Goal: Transaction & Acquisition: Purchase product/service

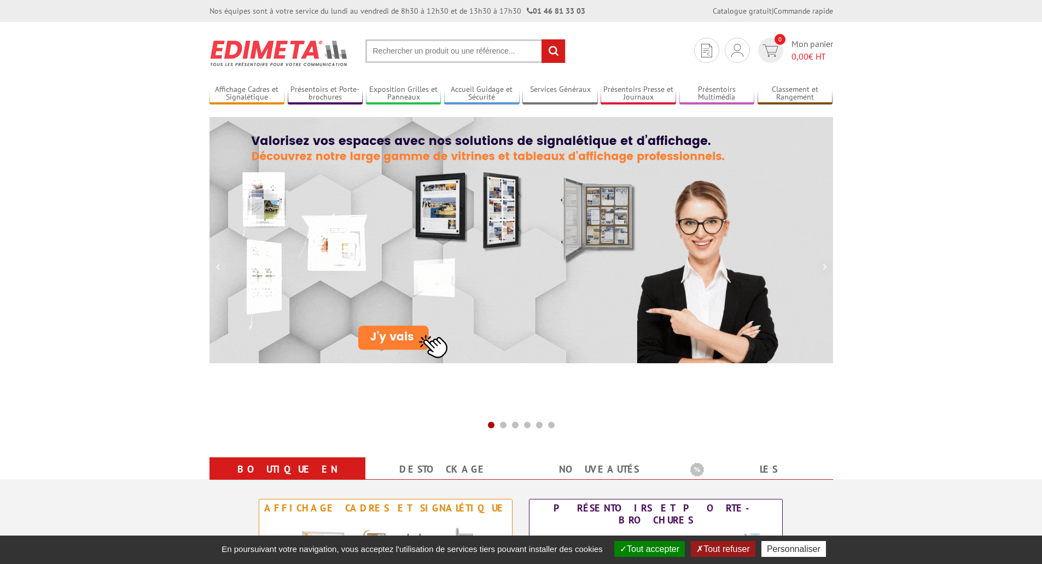
click at [385, 50] on input "text" at bounding box center [466, 51] width 200 height 24
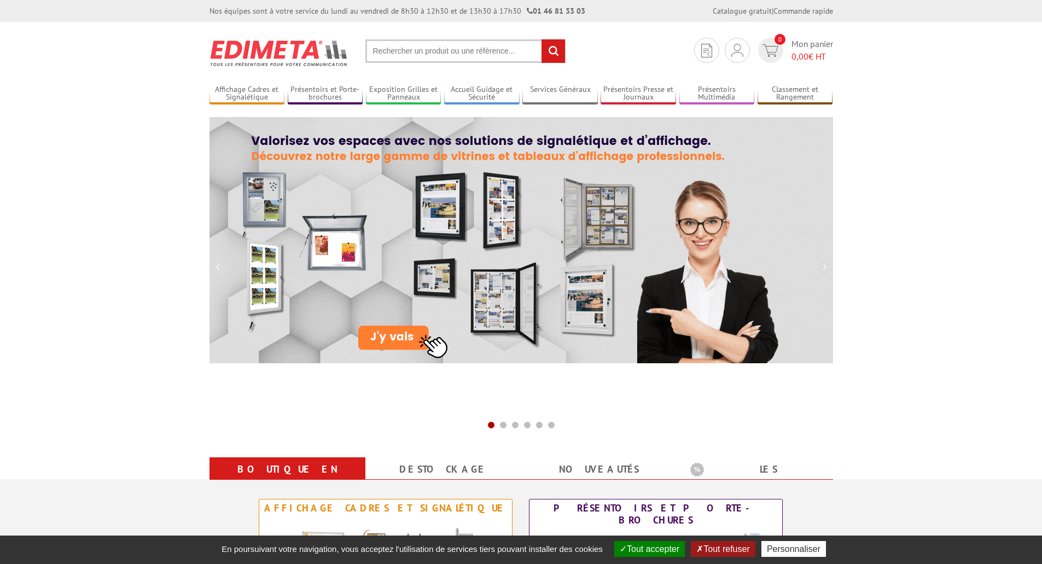
paste input "402800"
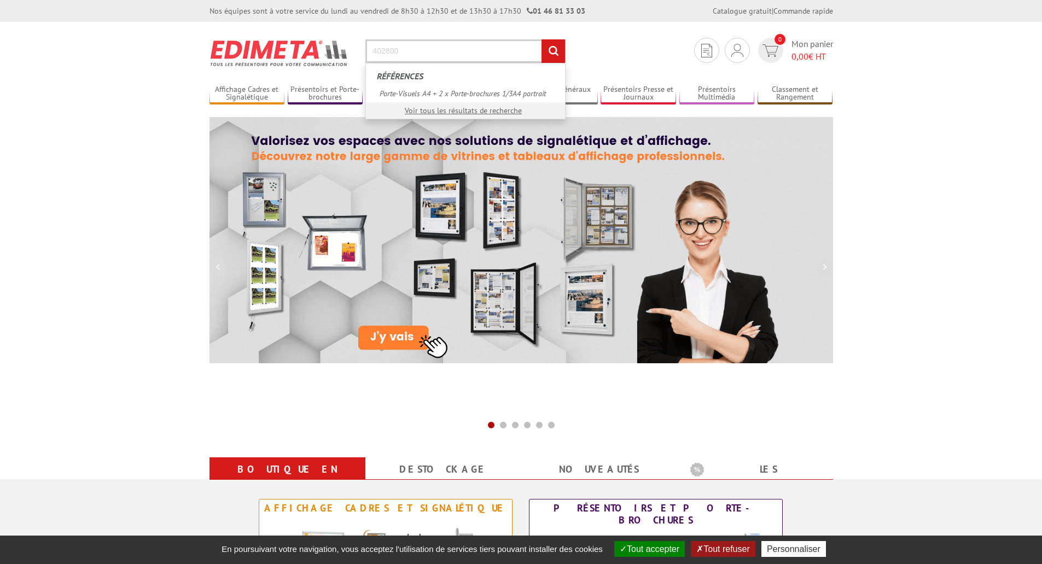
type input "402800"
click at [542, 39] on input "rechercher" at bounding box center [554, 51] width 24 height 24
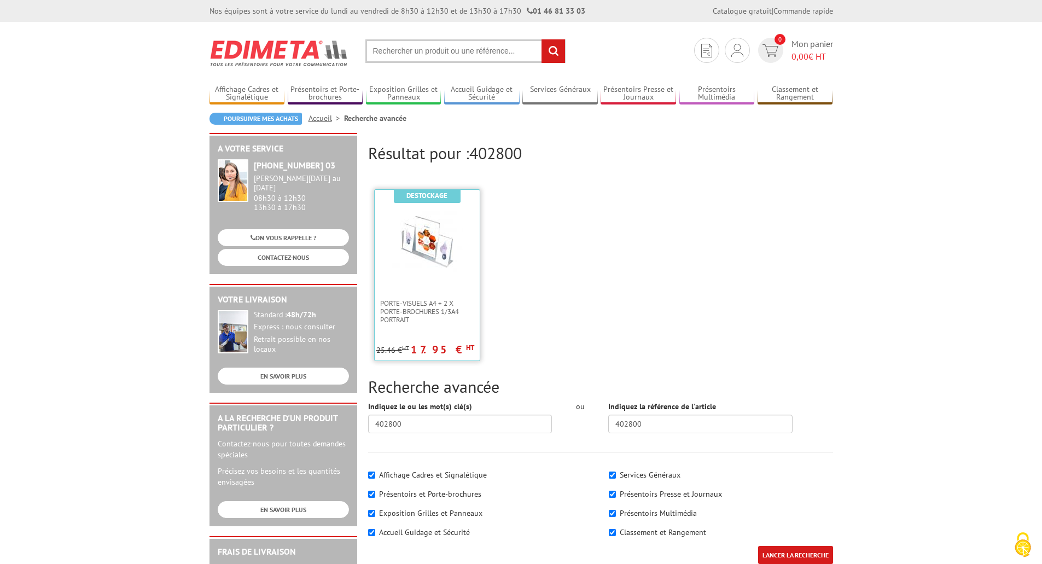
click at [421, 240] on img at bounding box center [427, 241] width 71 height 71
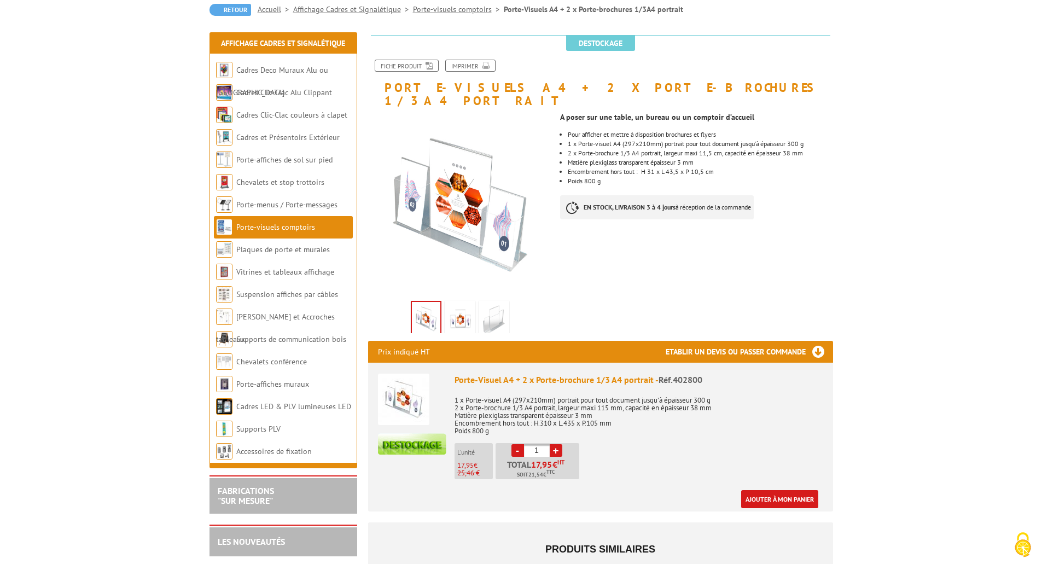
scroll to position [109, 0]
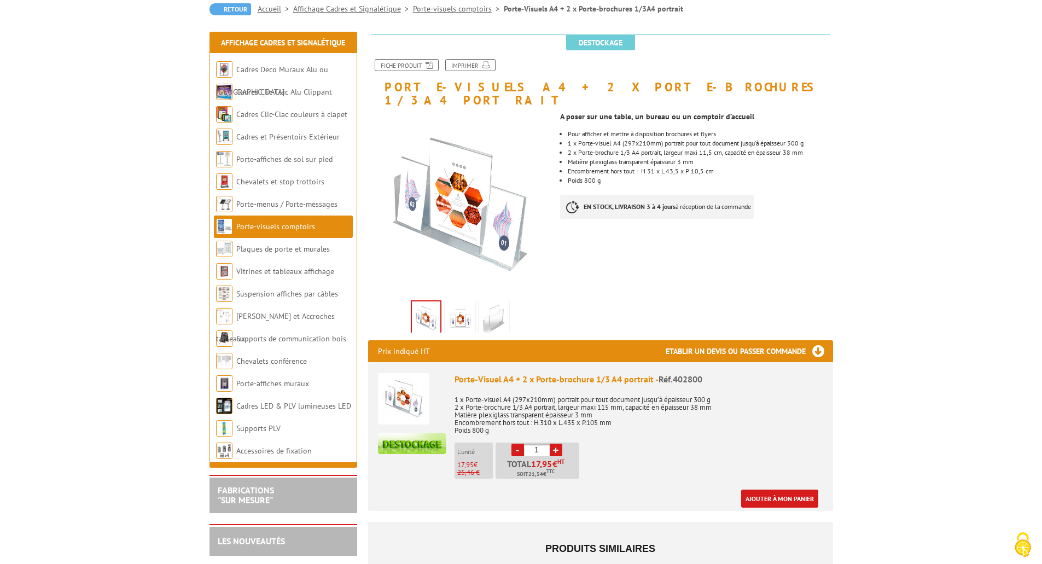
click at [558, 444] on link "+" at bounding box center [556, 450] width 13 height 13
type input "2"
click at [796, 490] on link "Ajouter à mon panier" at bounding box center [779, 499] width 77 height 18
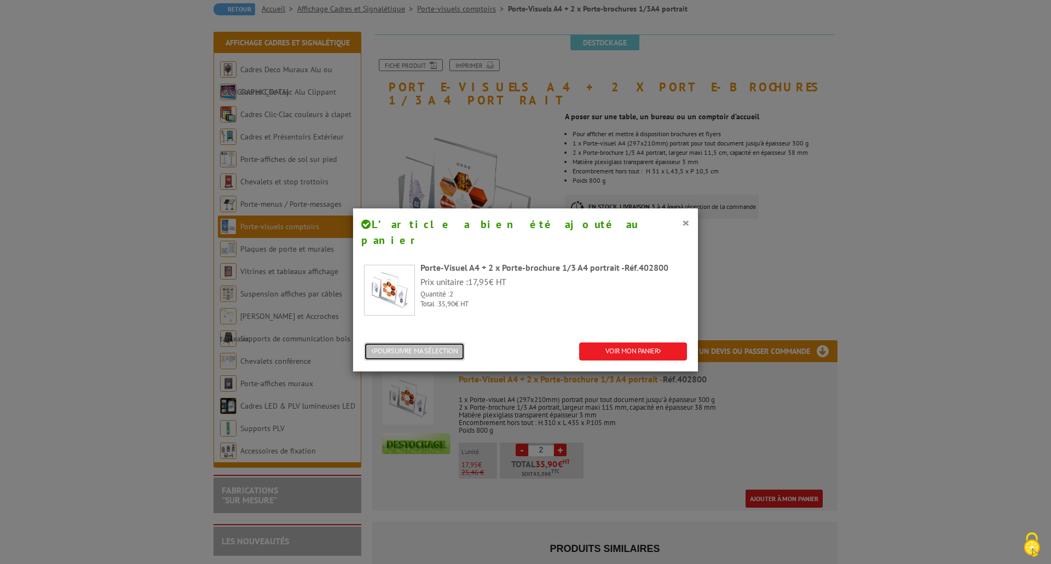
click at [408, 343] on button "POURSUIVRE MA SÉLECTION" at bounding box center [414, 352] width 101 height 18
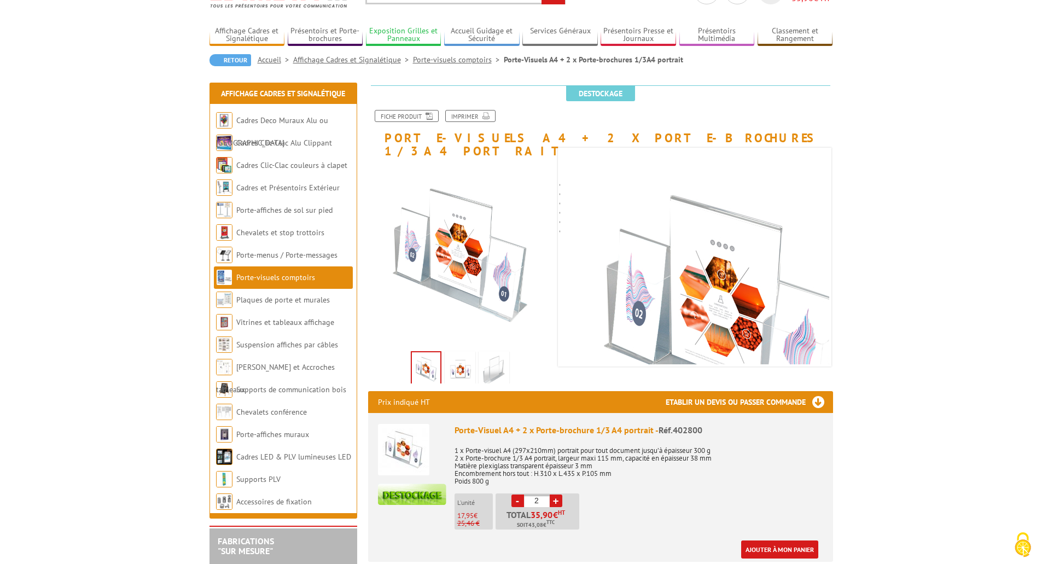
scroll to position [0, 0]
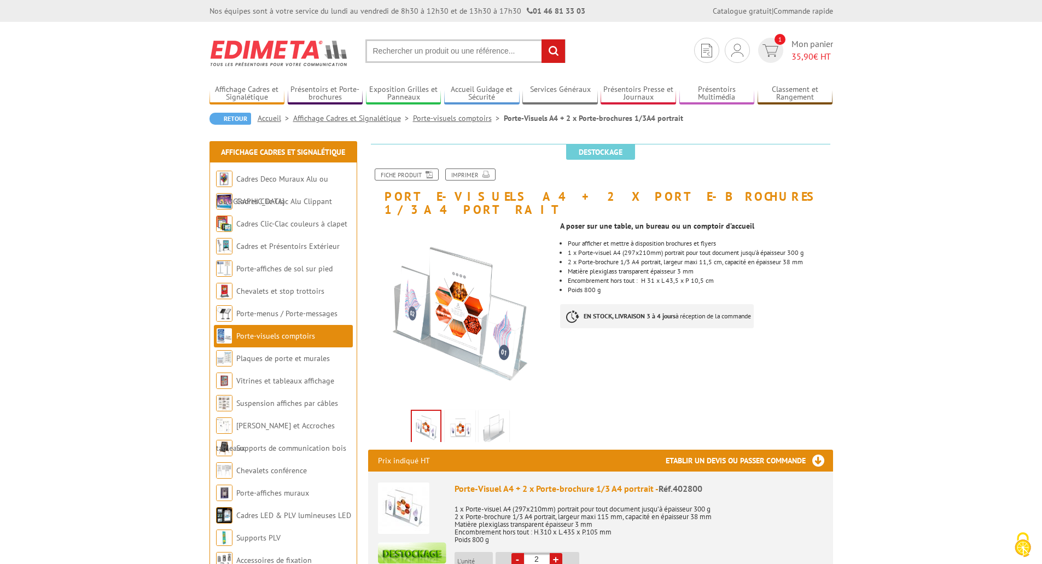
click at [437, 57] on input "text" at bounding box center [466, 51] width 200 height 24
paste input "214010"
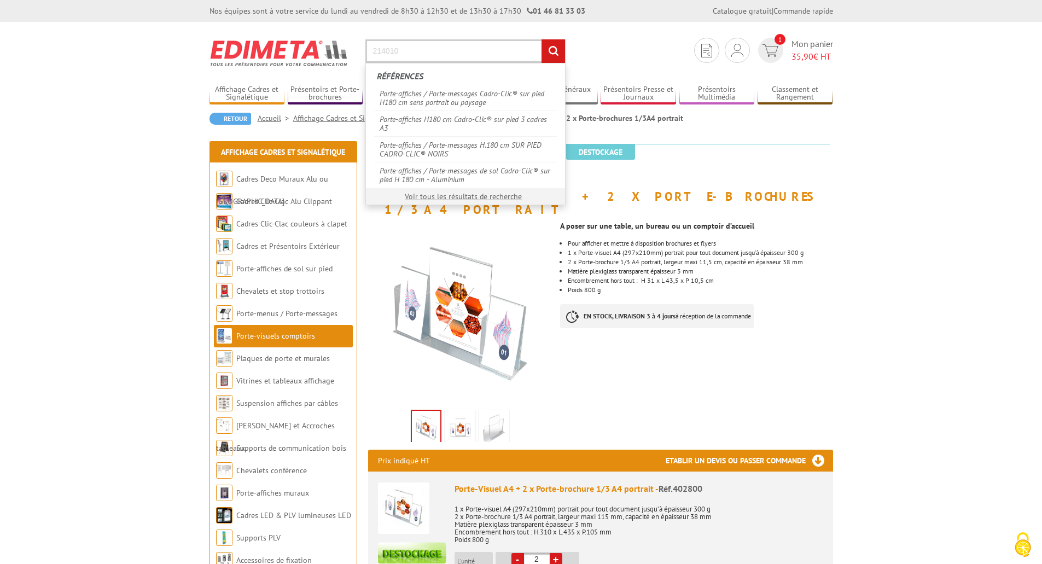
type input "214010"
click at [542, 39] on input "rechercher" at bounding box center [554, 51] width 24 height 24
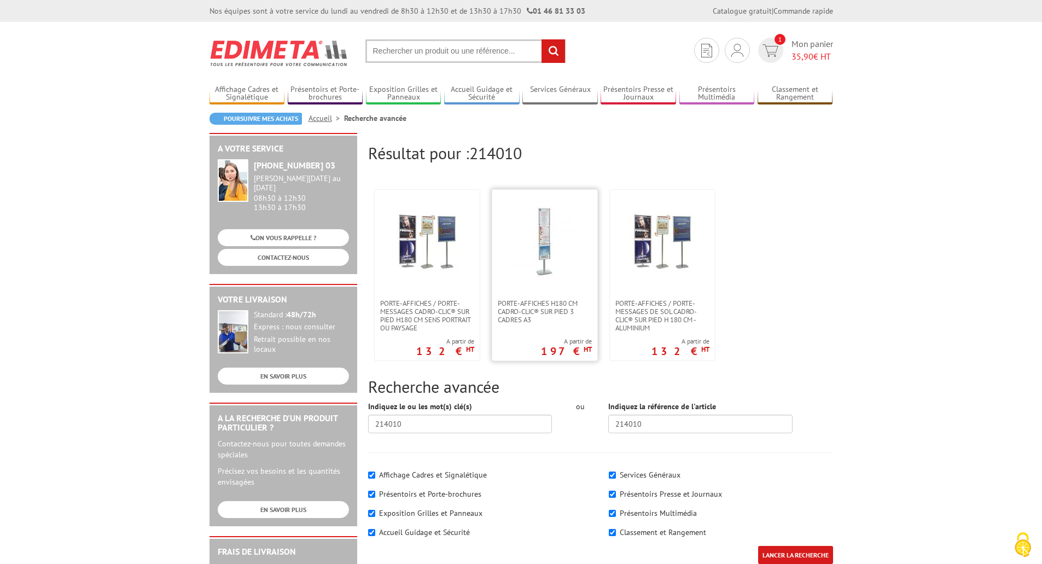
click at [535, 235] on img at bounding box center [544, 241] width 71 height 71
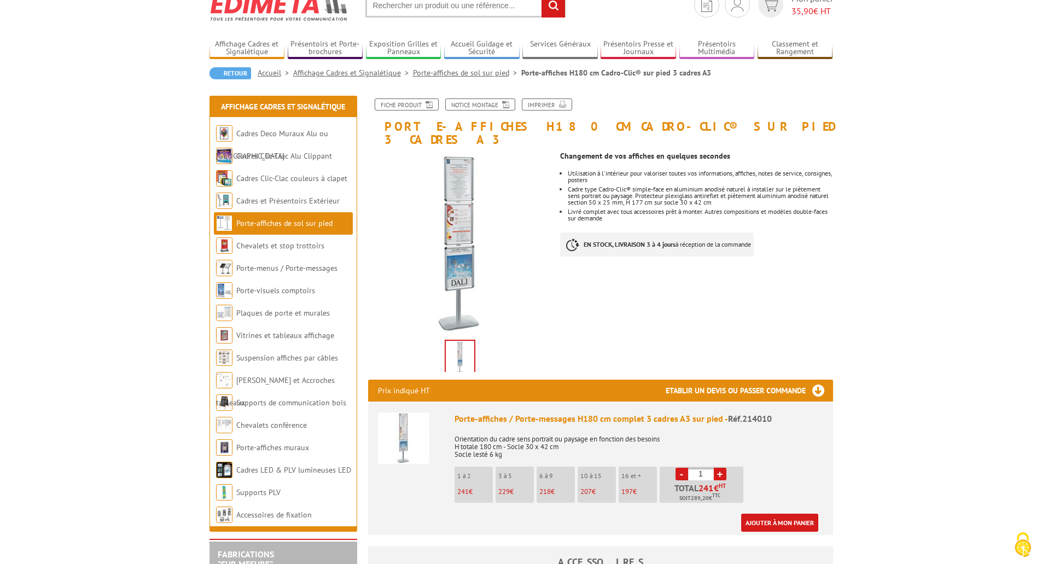
scroll to position [109, 0]
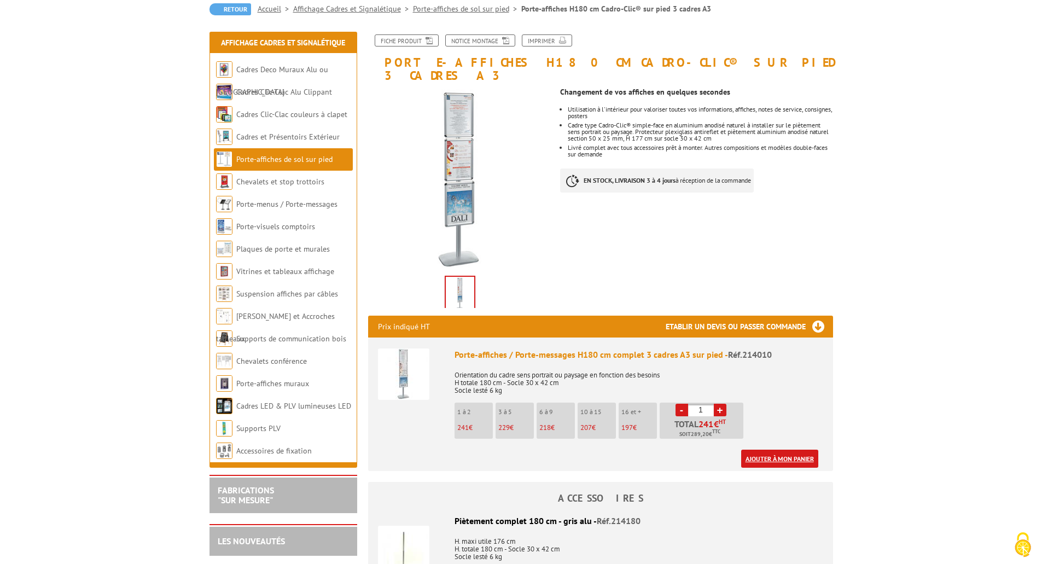
click at [773, 450] on link "Ajouter à mon panier" at bounding box center [779, 459] width 77 height 18
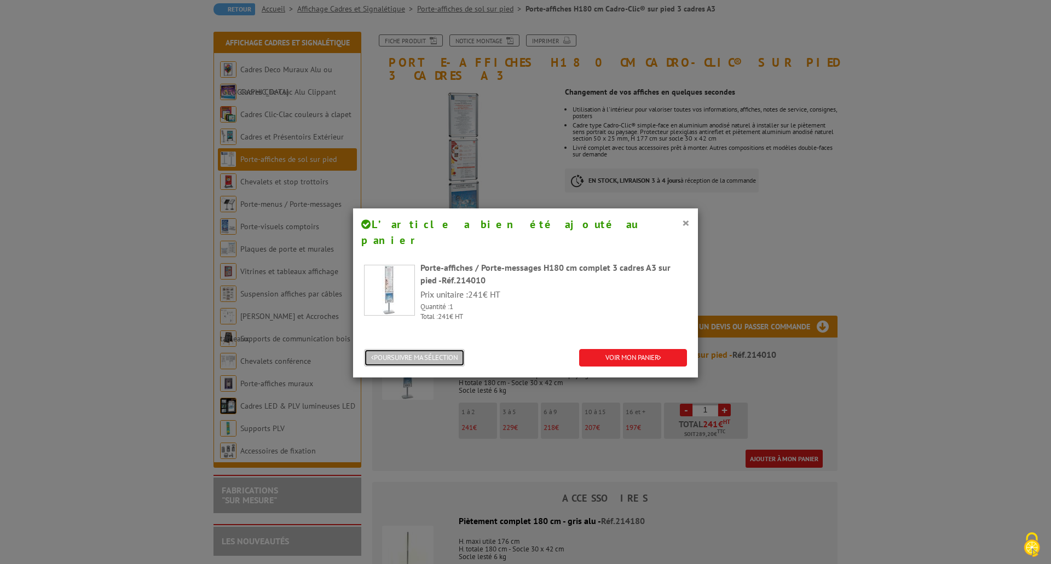
click at [395, 349] on button "POURSUIVRE MA SÉLECTION" at bounding box center [414, 358] width 101 height 18
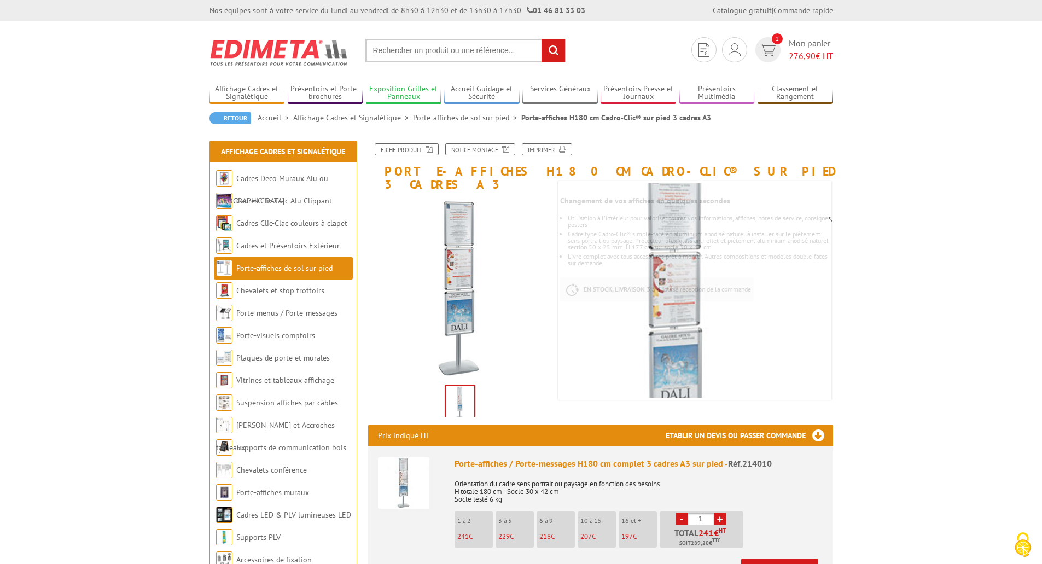
scroll to position [0, 0]
click at [432, 51] on input "text" at bounding box center [466, 51] width 200 height 24
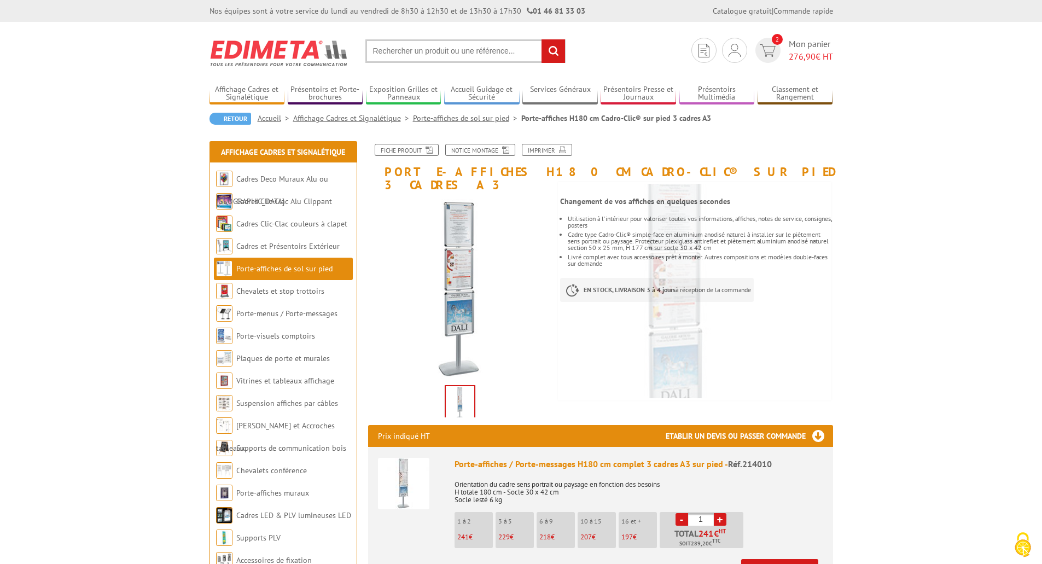
paste input "402400"
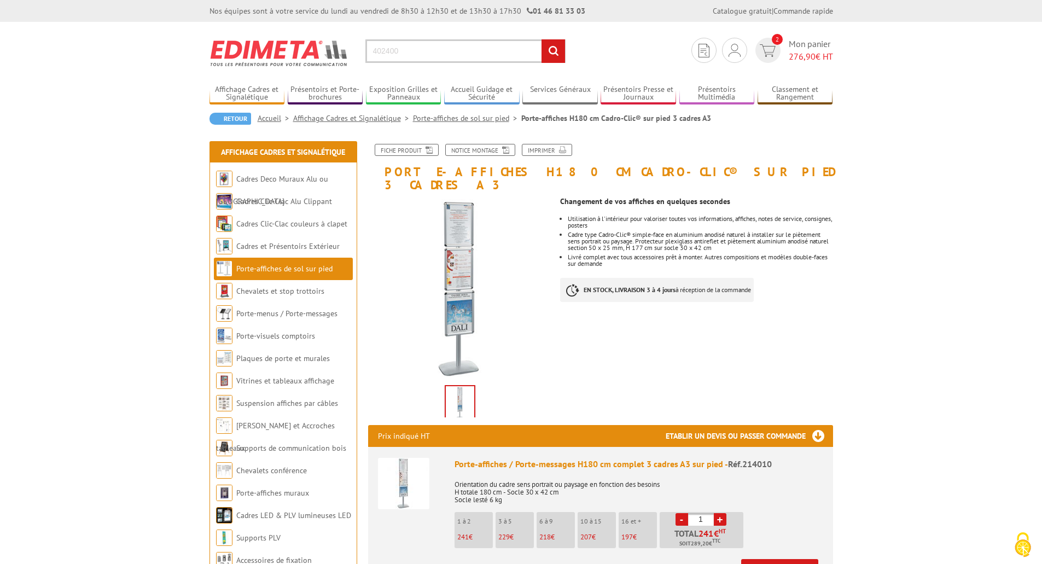
type input "402400"
click at [542, 39] on input "rechercher" at bounding box center [554, 51] width 24 height 24
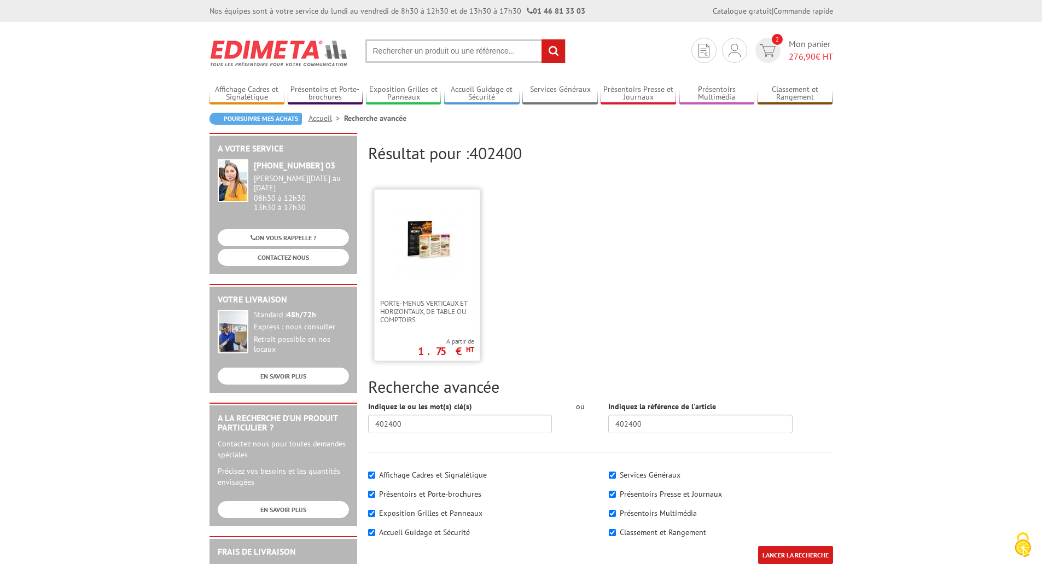
click at [447, 274] on img at bounding box center [427, 241] width 71 height 71
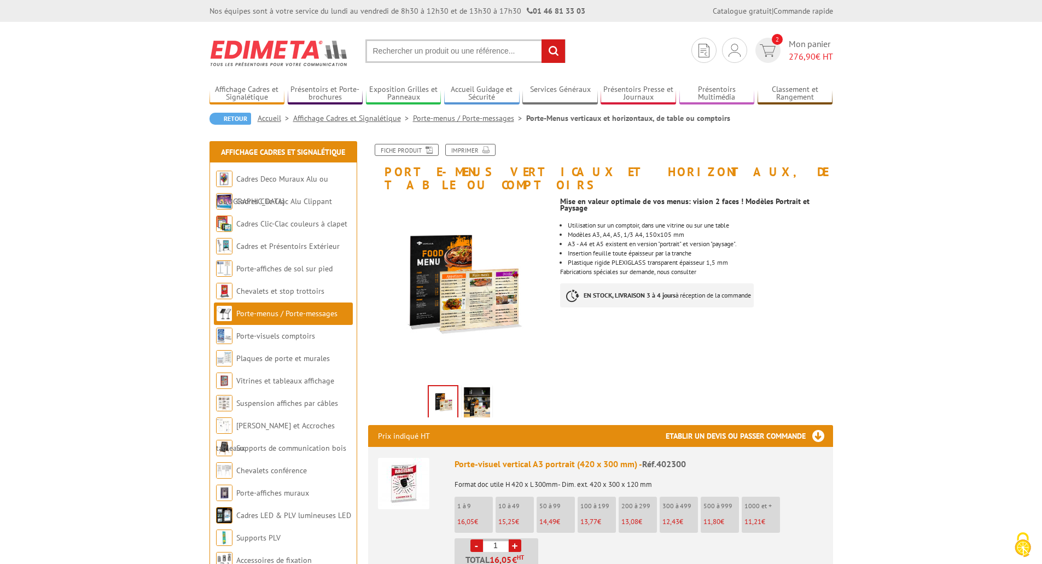
click at [460, 118] on link "Porte-menus / Porte-messages" at bounding box center [469, 118] width 113 height 10
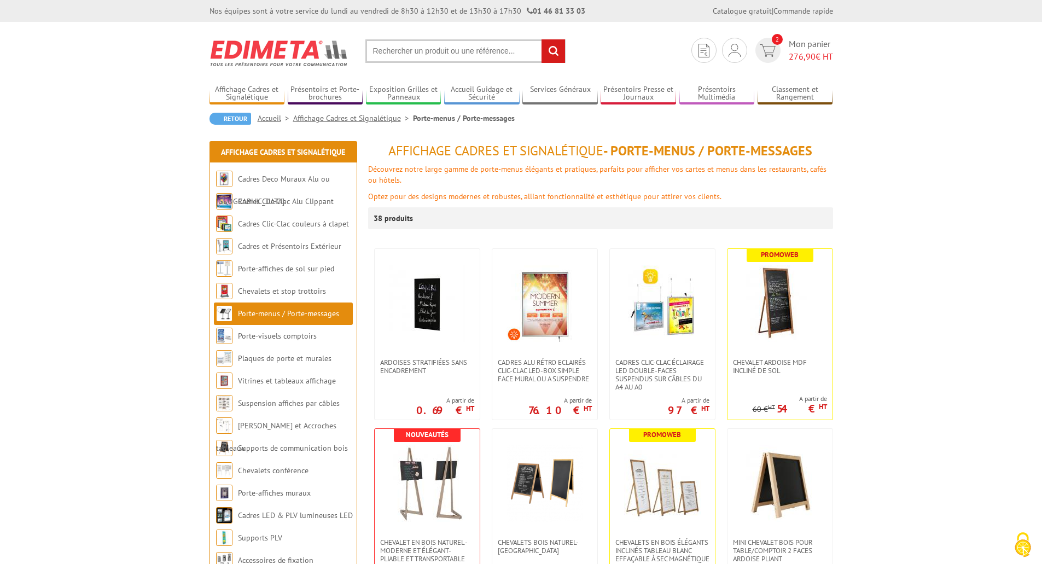
click at [412, 53] on input "text" at bounding box center [466, 51] width 200 height 24
type input "pvc 10x21"
click at [542, 39] on input "rechercher" at bounding box center [554, 51] width 24 height 24
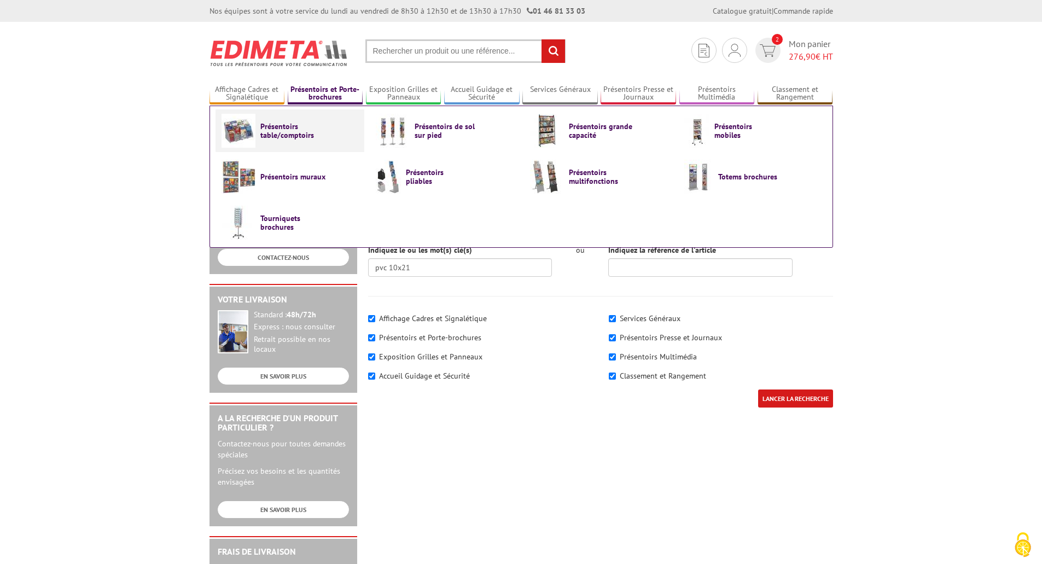
click at [292, 138] on span "Présentoirs table/comptoirs" at bounding box center [293, 131] width 66 height 18
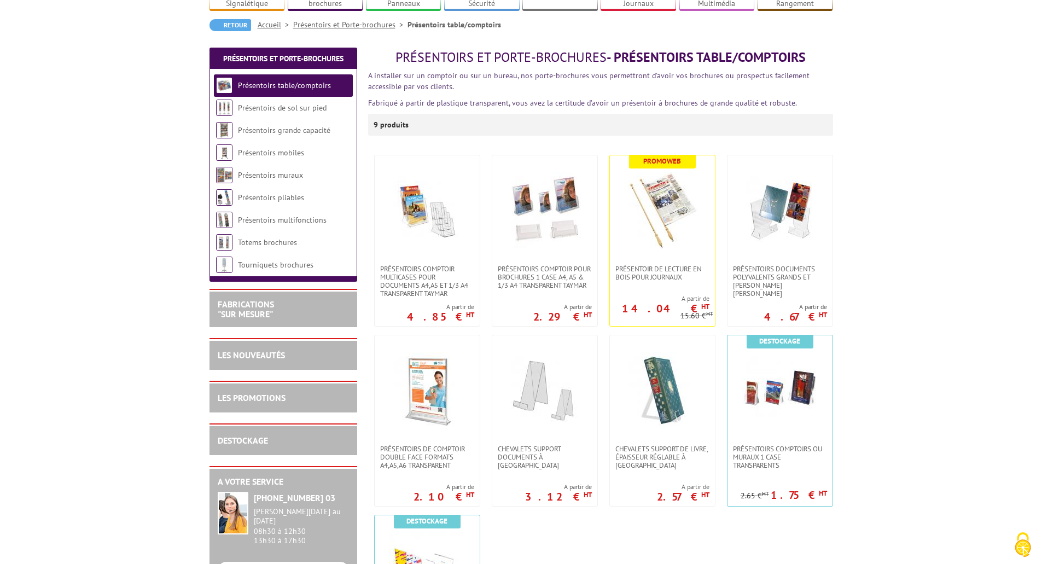
scroll to position [109, 0]
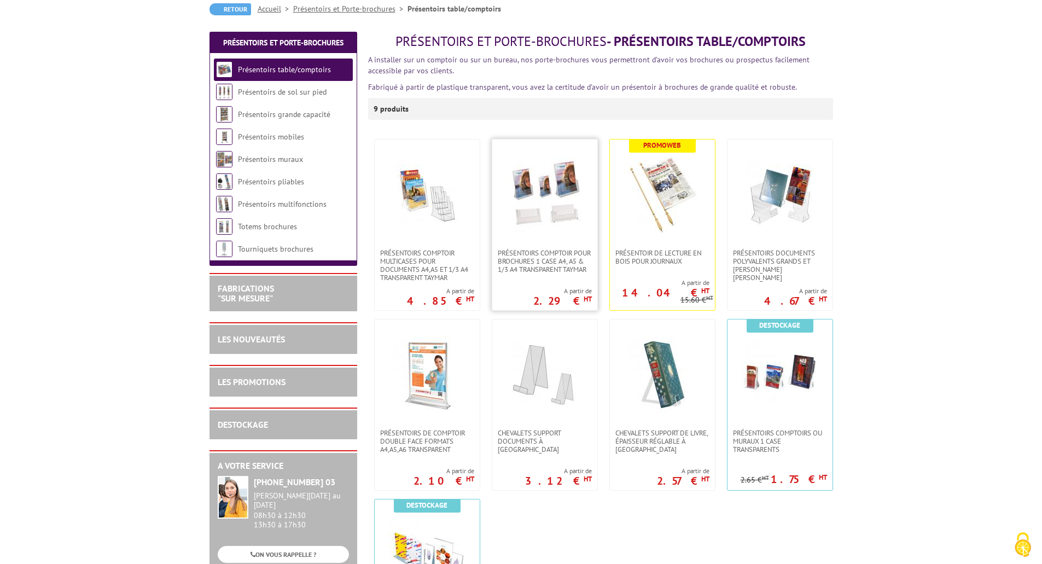
click at [564, 186] on img at bounding box center [545, 194] width 77 height 77
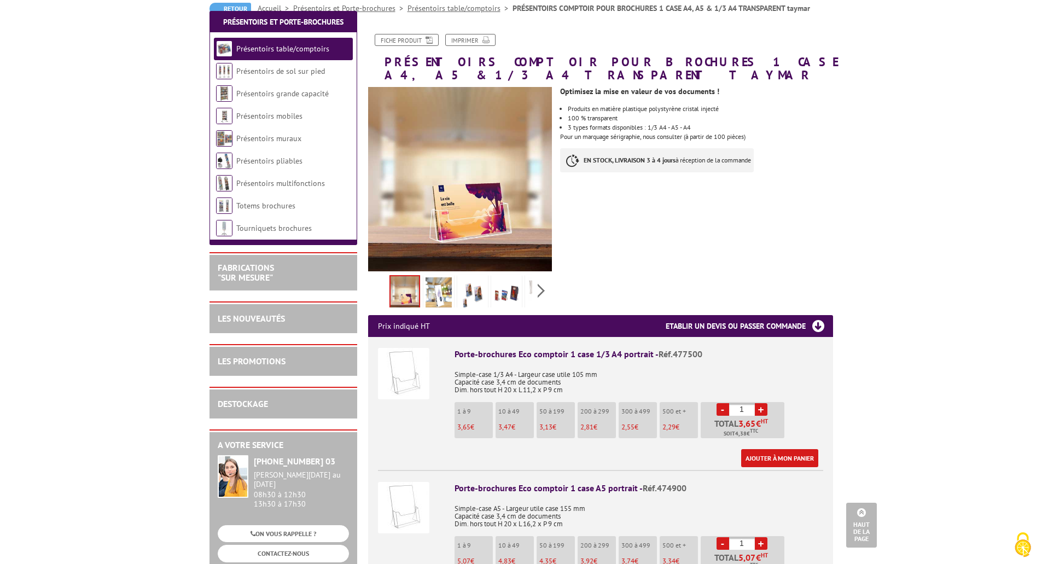
scroll to position [109, 0]
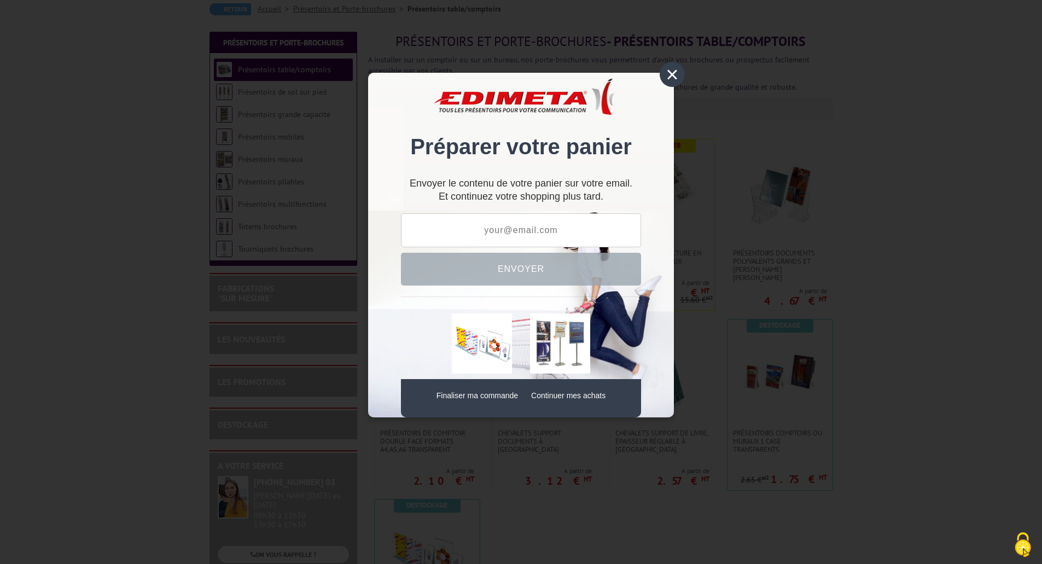
click at [671, 80] on div "×" at bounding box center [672, 74] width 25 height 25
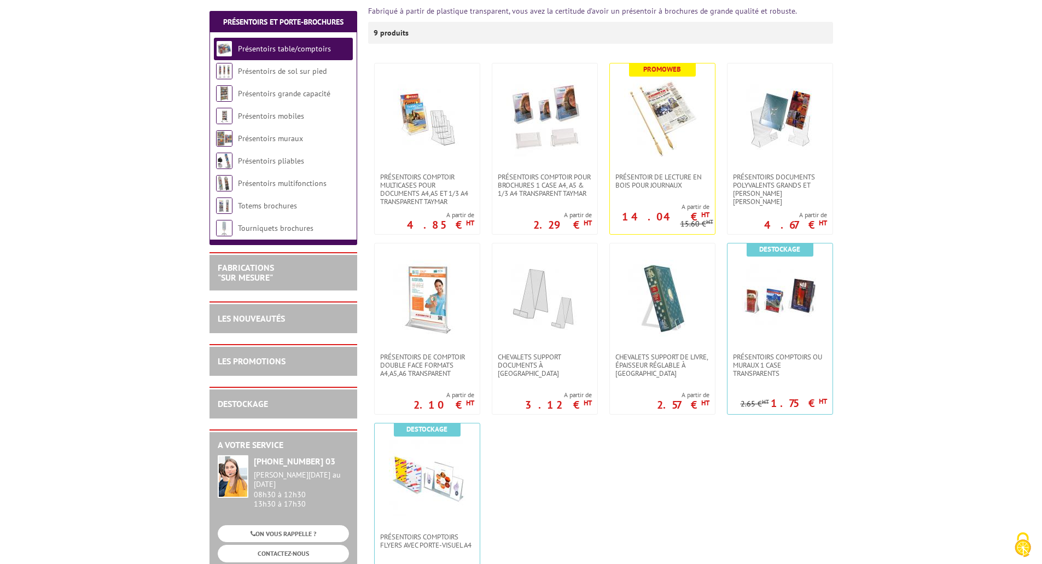
scroll to position [219, 0]
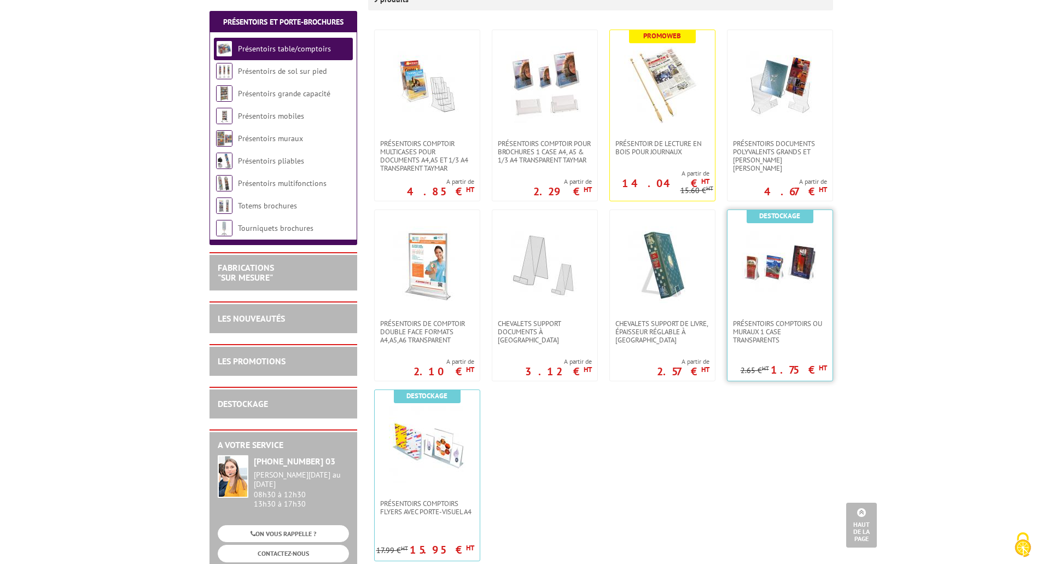
click at [795, 253] on img at bounding box center [780, 265] width 77 height 77
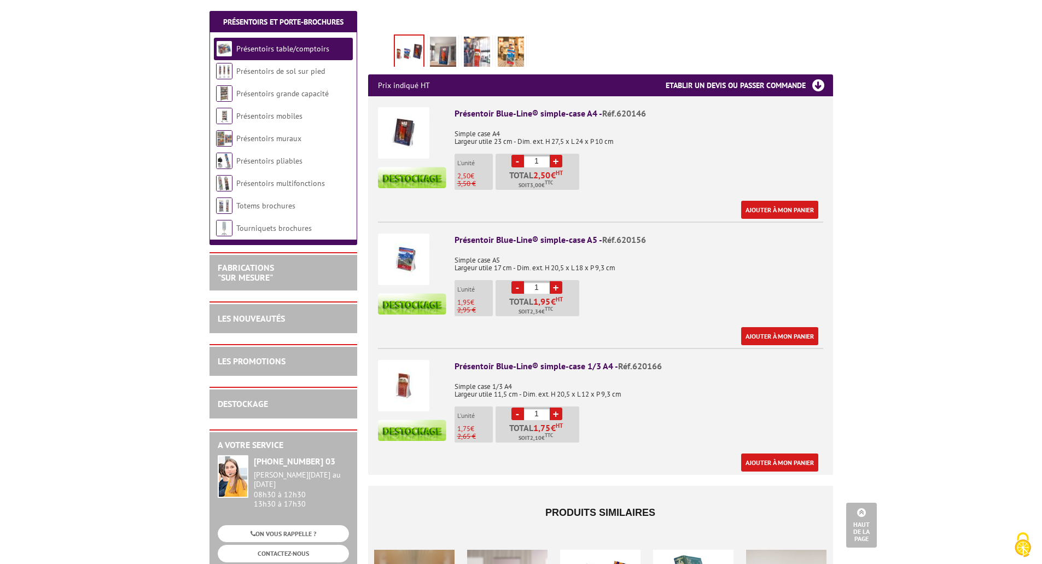
scroll to position [438, 0]
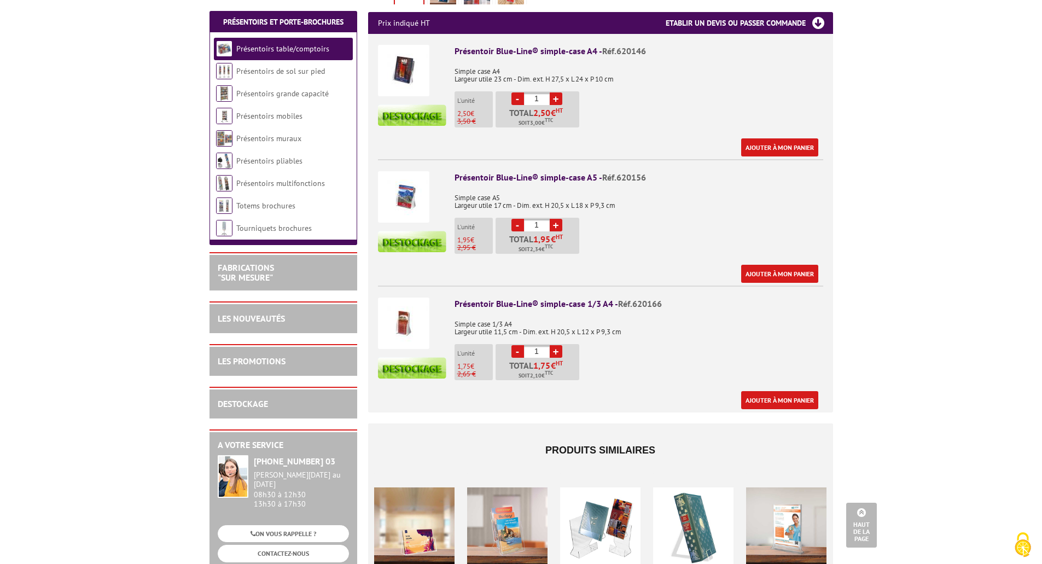
click at [542, 345] on input "1" at bounding box center [537, 351] width 26 height 13
drag, startPoint x: 542, startPoint y: 339, endPoint x: 513, endPoint y: 339, distance: 29.6
click at [513, 344] on li "- 10 + Total 17,50 € HT Soit 21,00 € TTC" at bounding box center [538, 362] width 84 height 36
type input "5"
click at [749, 391] on link "Ajouter à mon panier" at bounding box center [779, 400] width 77 height 18
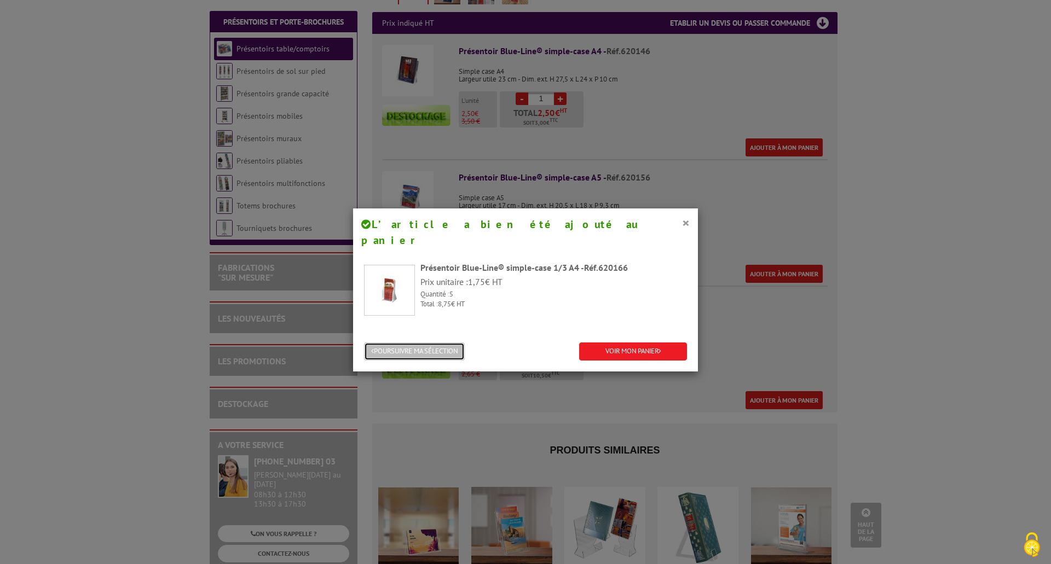
click at [387, 343] on button "POURSUIVRE MA SÉLECTION" at bounding box center [414, 352] width 101 height 18
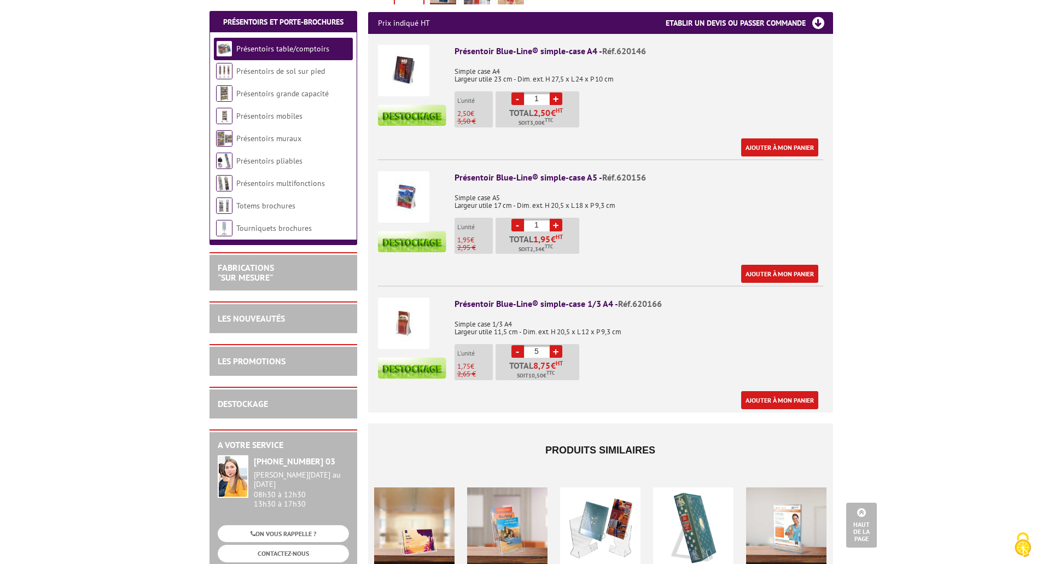
scroll to position [383, 0]
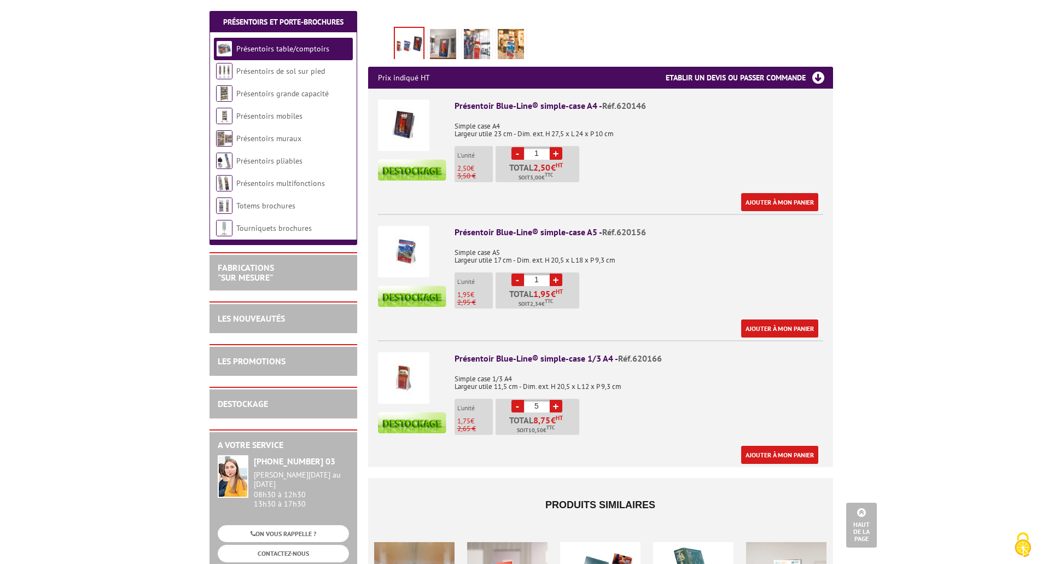
click at [553, 274] on link "+" at bounding box center [556, 280] width 13 height 13
click at [558, 274] on link "+" at bounding box center [556, 280] width 13 height 13
type input "4"
click at [774, 320] on link "Ajouter à mon panier" at bounding box center [779, 329] width 77 height 18
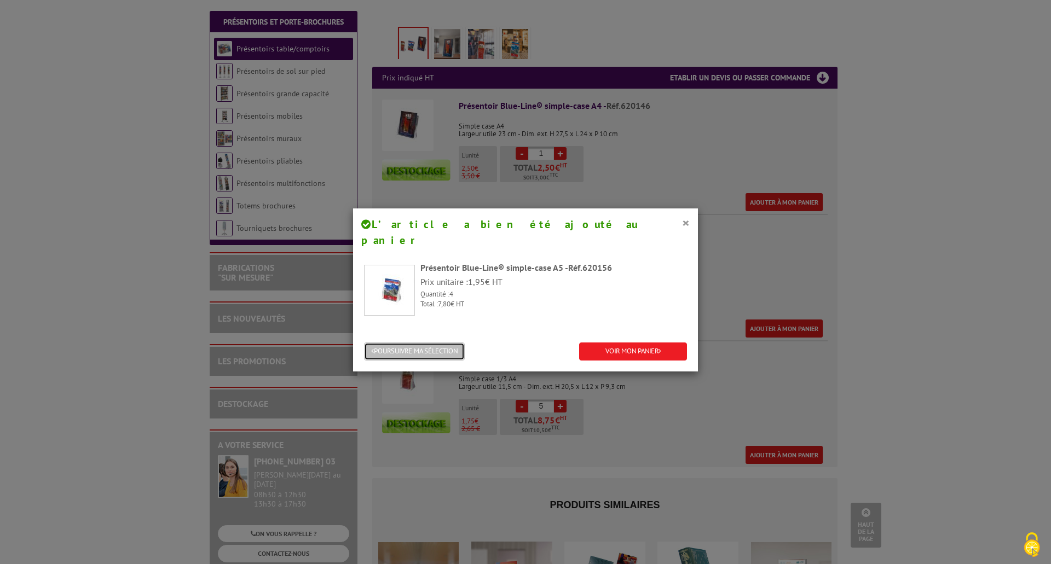
click at [386, 343] on button "POURSUIVRE MA SÉLECTION" at bounding box center [414, 352] width 101 height 18
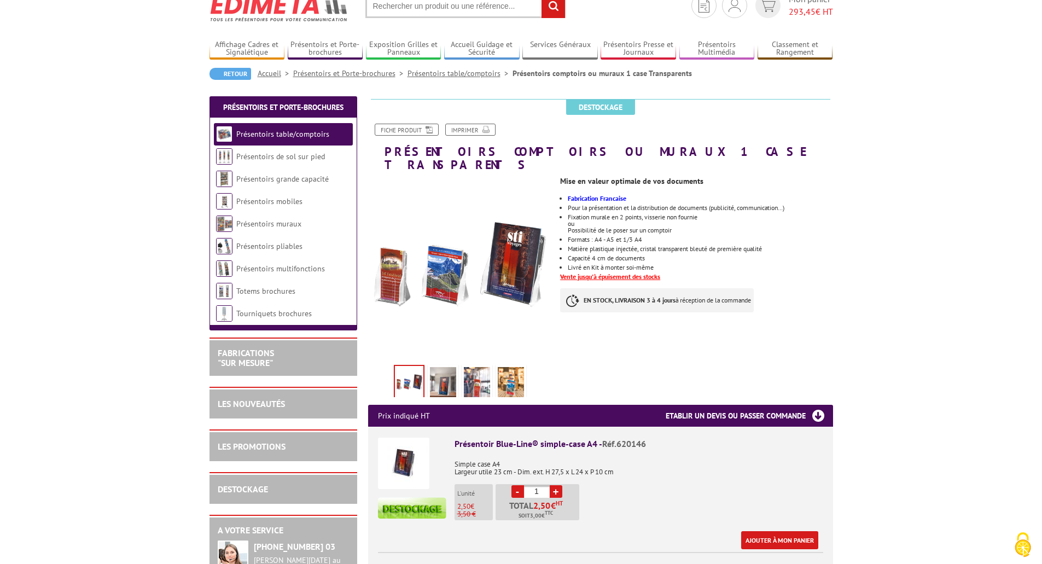
scroll to position [0, 0]
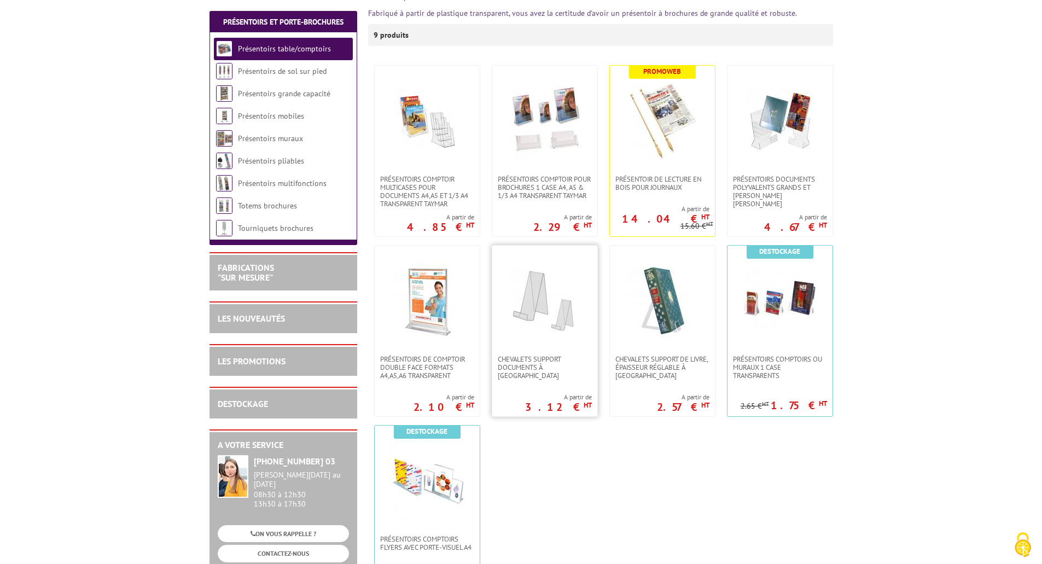
scroll to position [164, 0]
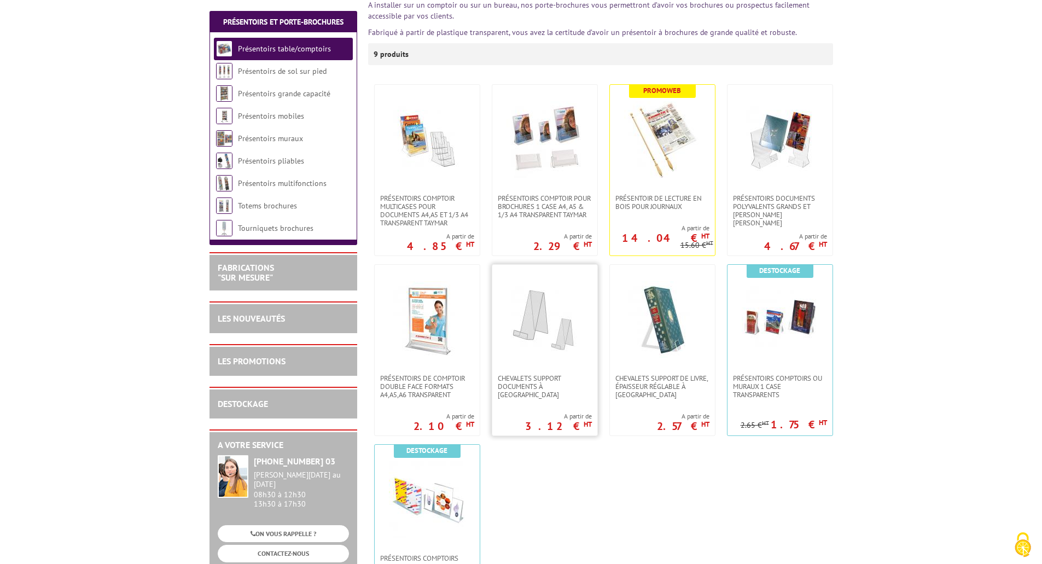
click at [548, 312] on img at bounding box center [545, 319] width 77 height 77
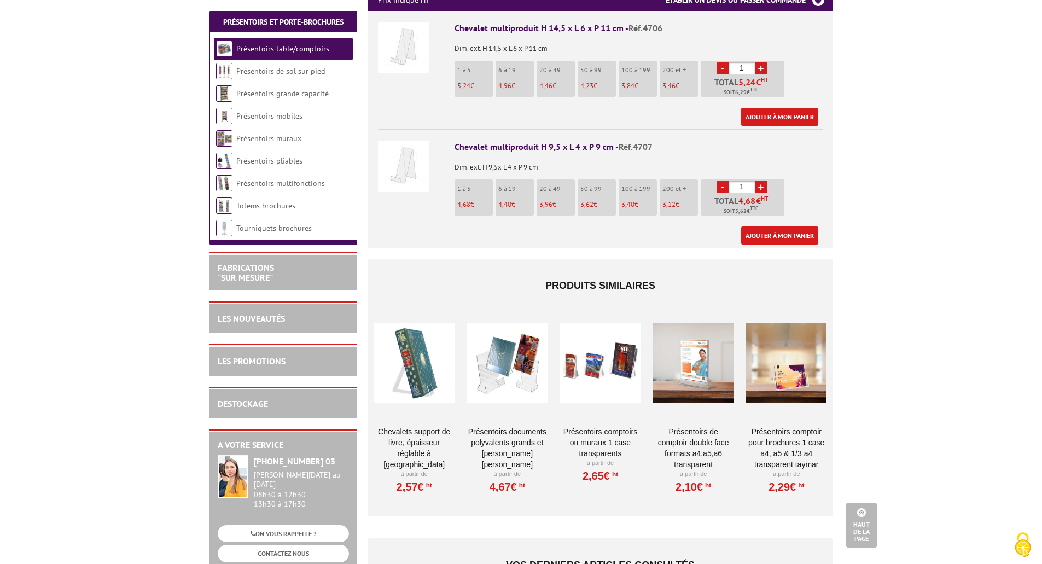
scroll to position [438, 0]
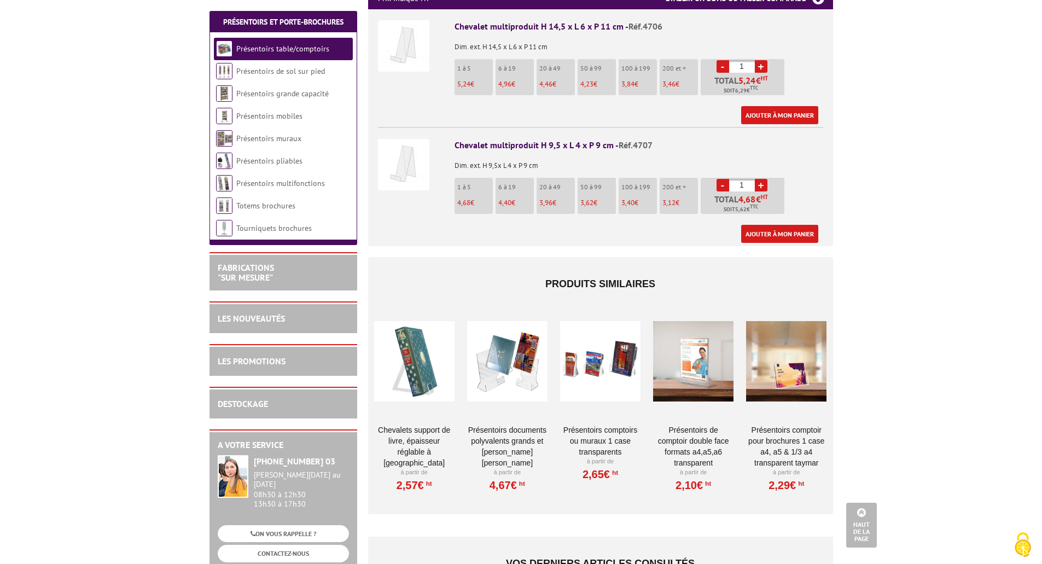
click at [513, 352] on div at bounding box center [507, 361] width 80 height 109
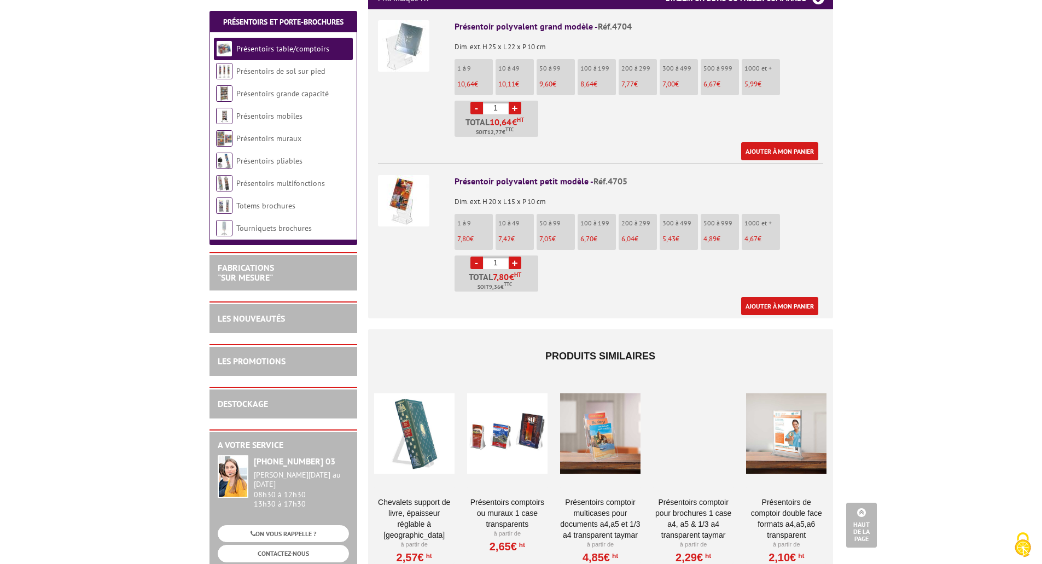
scroll to position [547, 0]
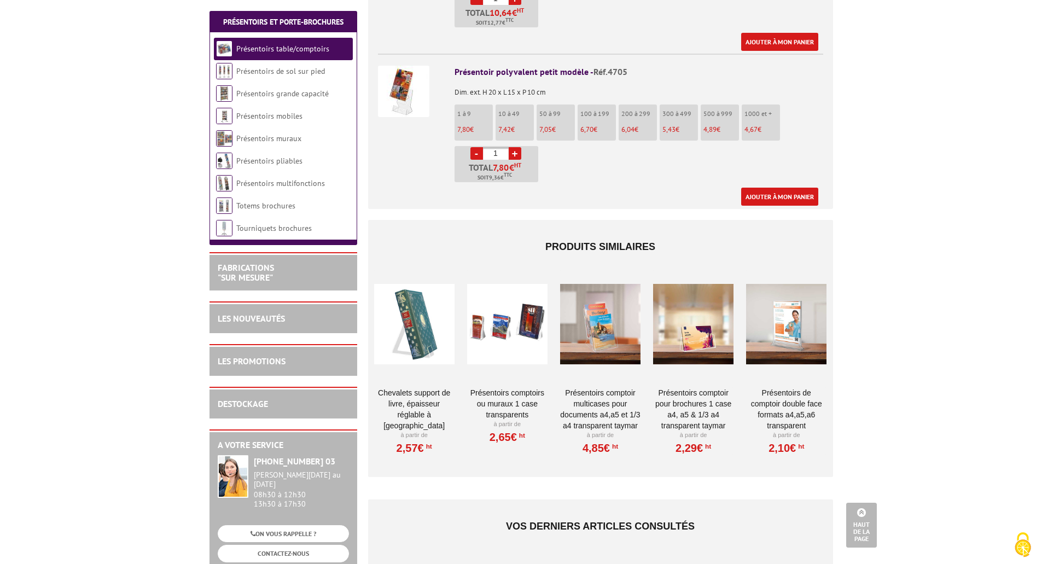
click at [692, 327] on div at bounding box center [693, 324] width 80 height 109
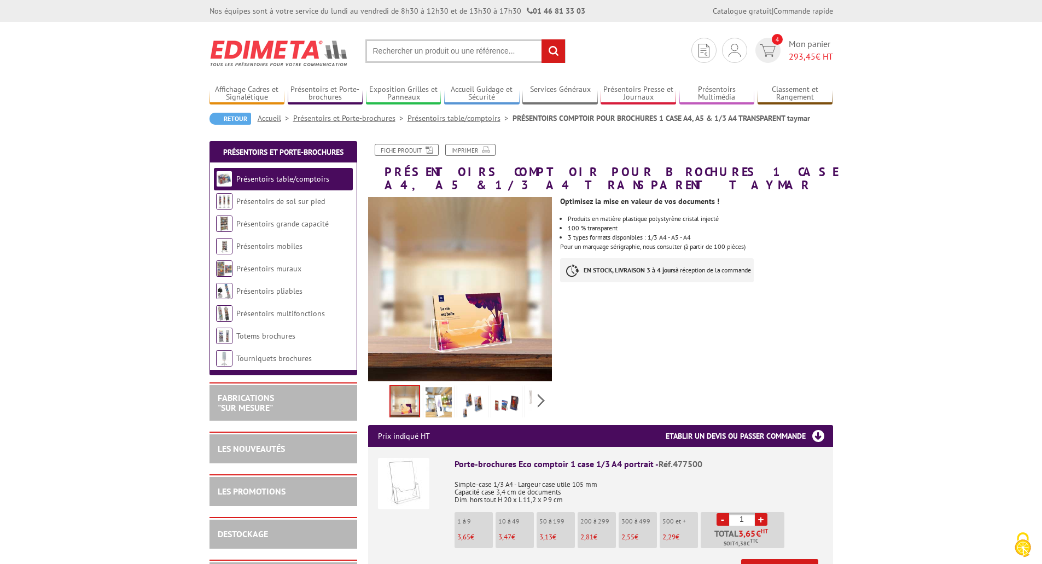
drag, startPoint x: 426, startPoint y: 40, endPoint x: 425, endPoint y: 47, distance: 6.7
click at [426, 42] on input "text" at bounding box center [466, 51] width 200 height 24
click at [423, 52] on input "text" at bounding box center [466, 51] width 200 height 24
type input "carte de visite"
click at [542, 39] on input "rechercher" at bounding box center [554, 51] width 24 height 24
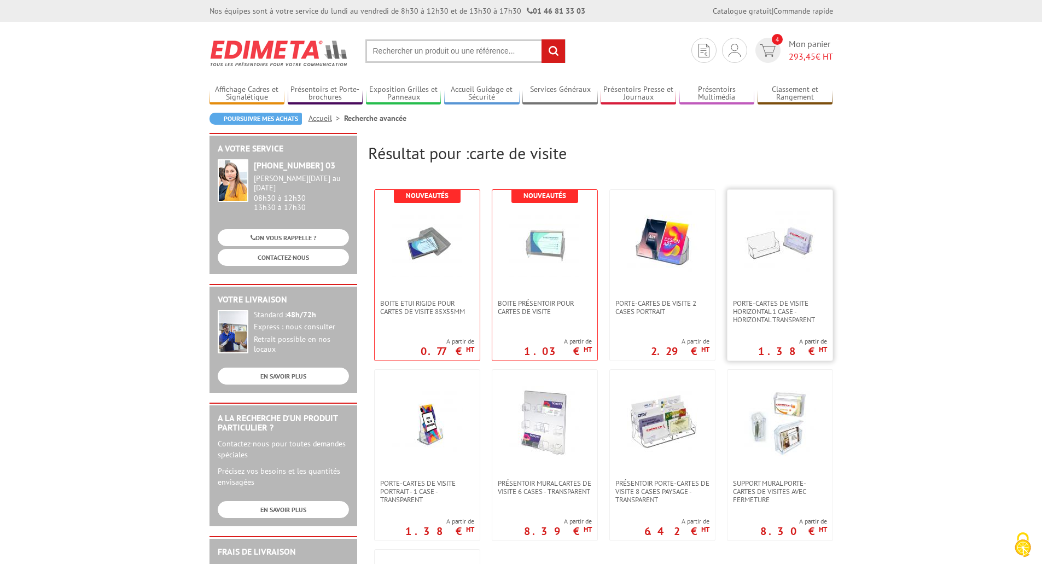
click at [760, 228] on img at bounding box center [780, 241] width 71 height 71
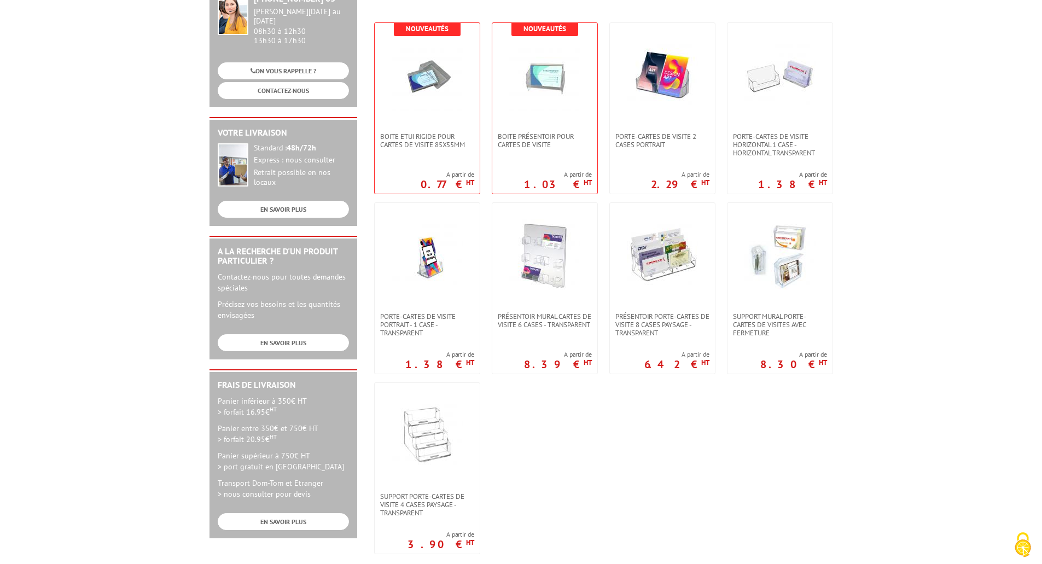
scroll to position [219, 0]
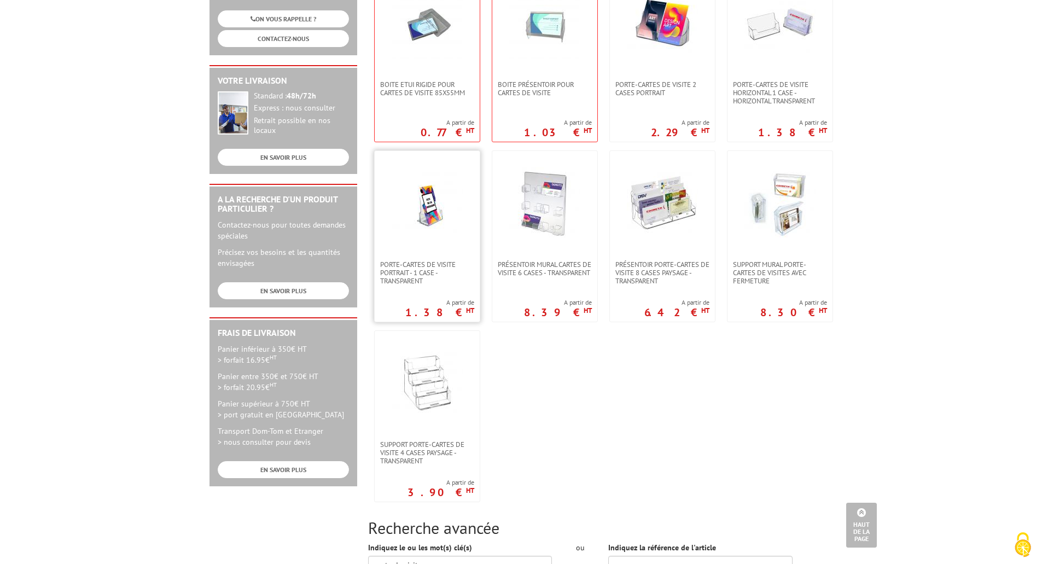
click at [423, 214] on img at bounding box center [427, 202] width 71 height 71
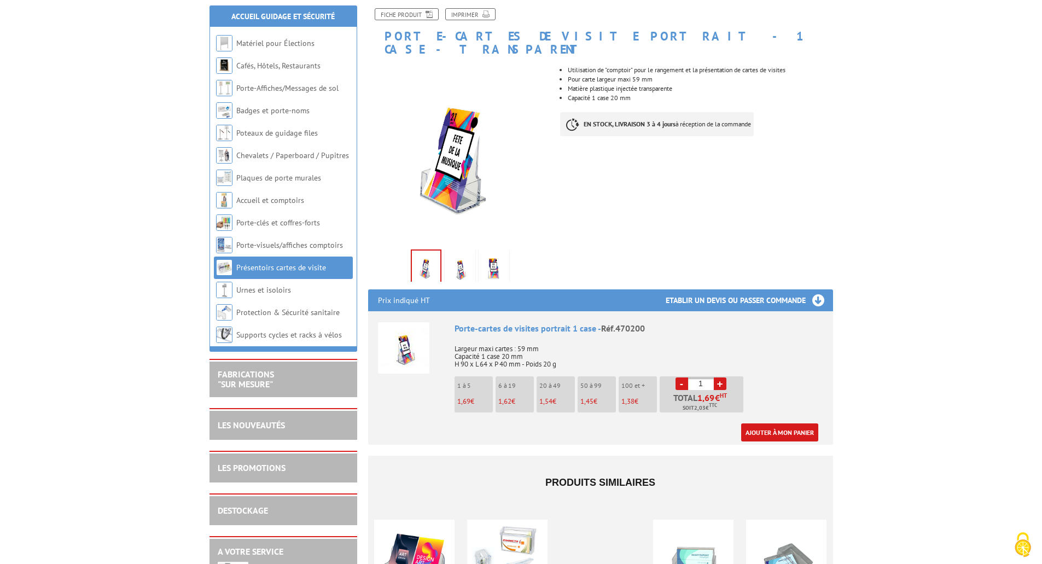
scroll to position [164, 0]
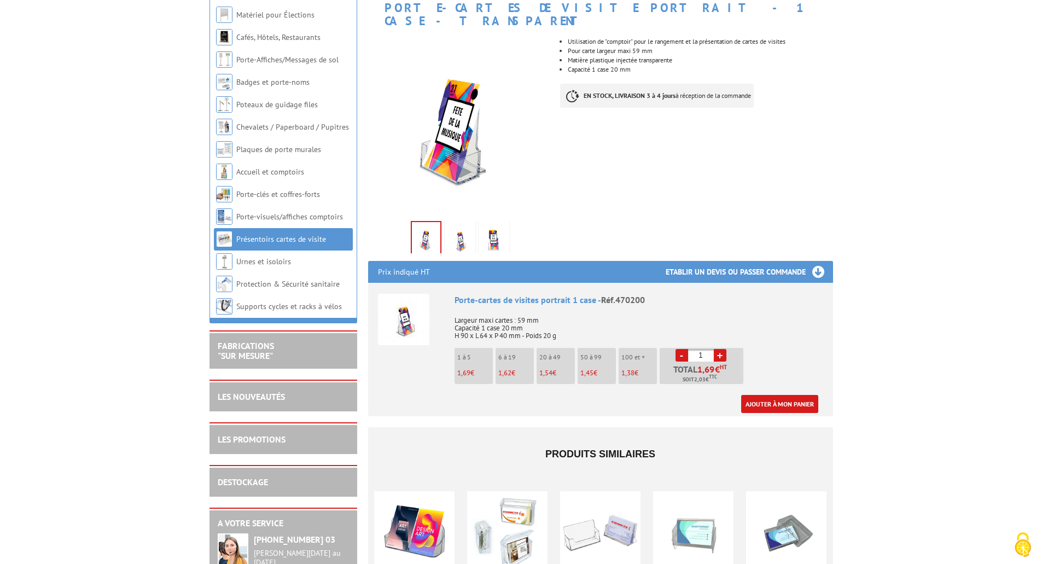
click at [720, 349] on link "+" at bounding box center [720, 355] width 13 height 13
type input "4"
click at [759, 395] on link "Ajouter à mon panier" at bounding box center [779, 404] width 77 height 18
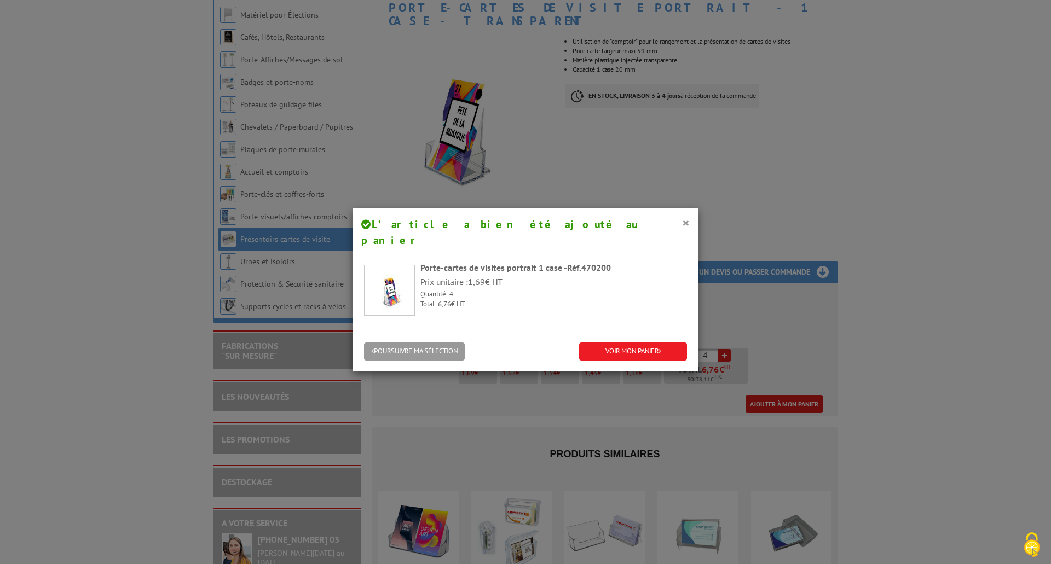
click at [467, 344] on div "POURSUIVRE MA SÉLECTION" at bounding box center [441, 352] width 170 height 18
click at [453, 343] on button "POURSUIVRE MA SÉLECTION" at bounding box center [414, 352] width 101 height 18
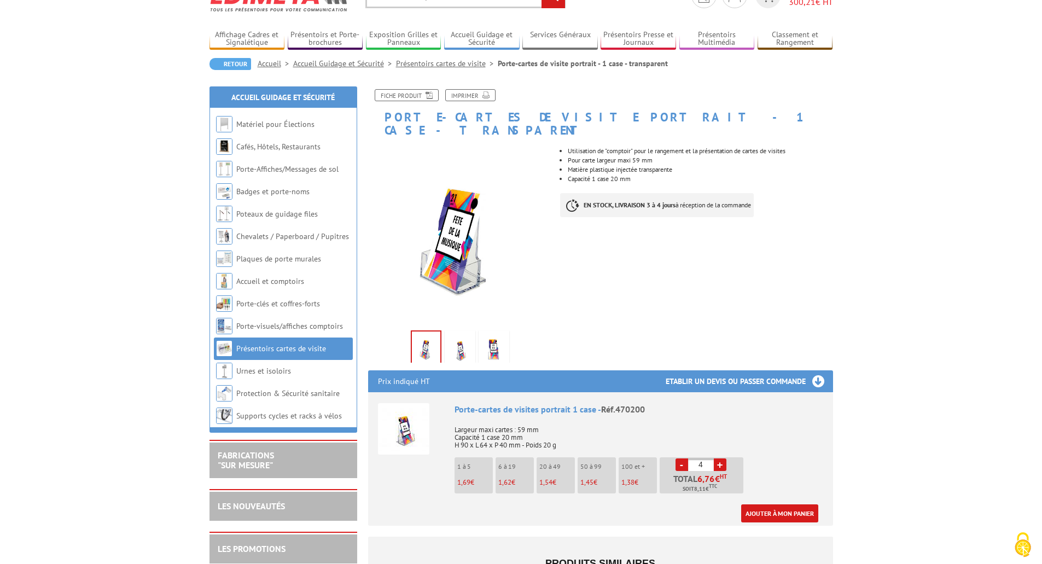
scroll to position [0, 0]
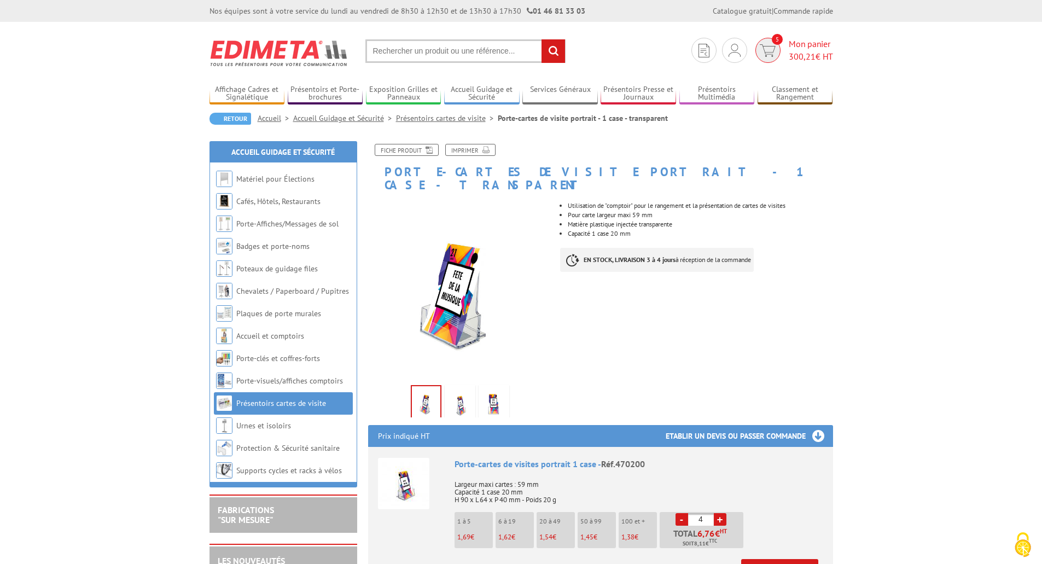
click at [772, 51] on img at bounding box center [768, 50] width 16 height 13
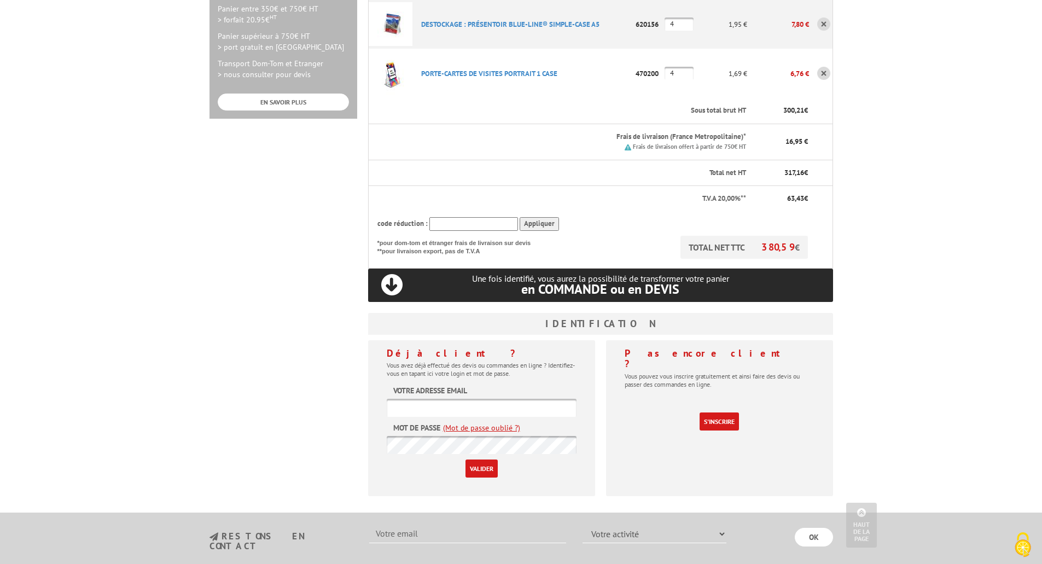
scroll to position [383, 0]
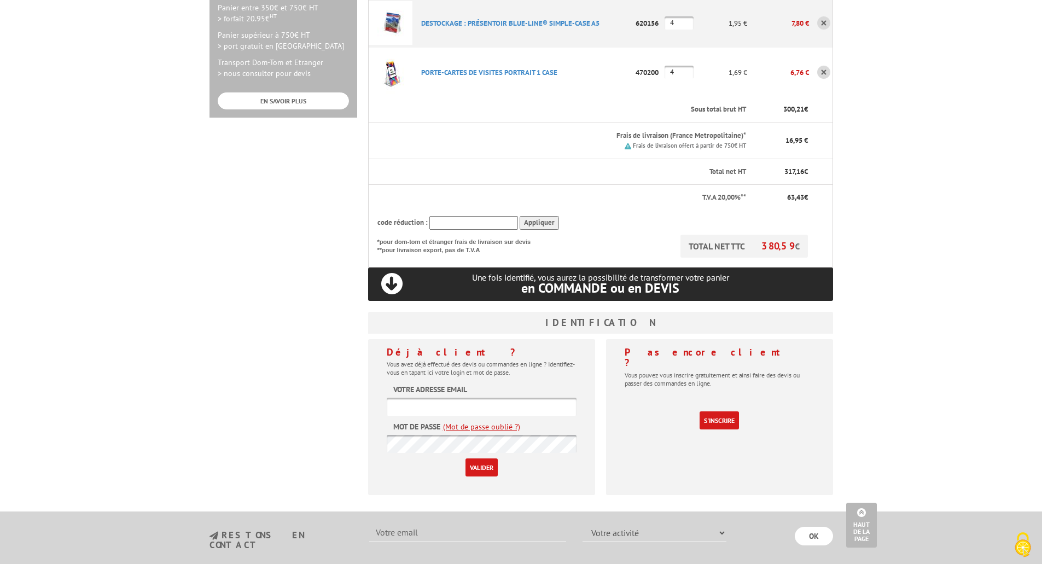
type input "[PERSON_NAME][EMAIL_ADDRESS][DOMAIN_NAME]"
click at [480, 459] on input "Valider" at bounding box center [482, 468] width 32 height 18
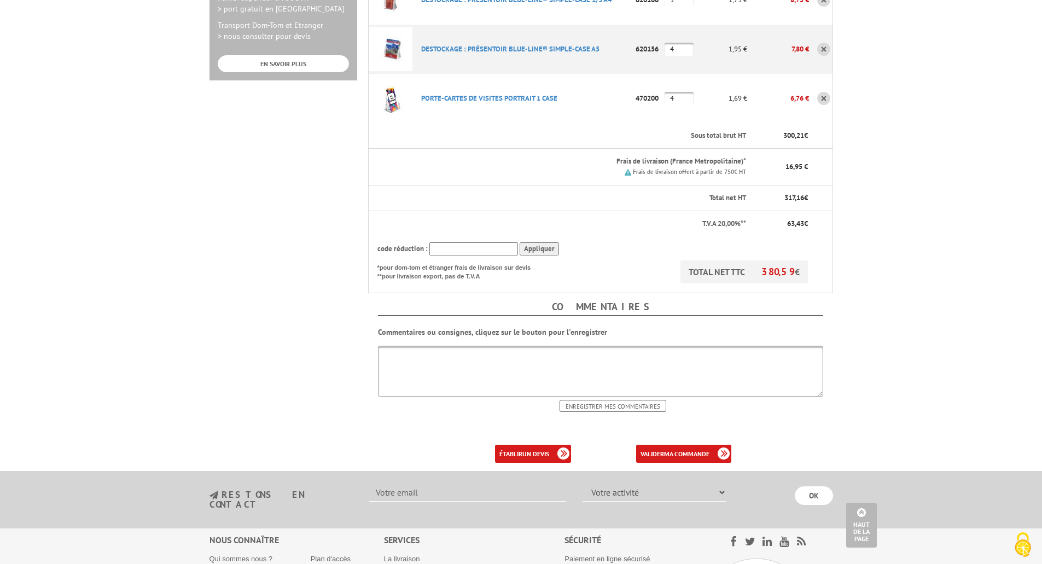
scroll to position [493, 0]
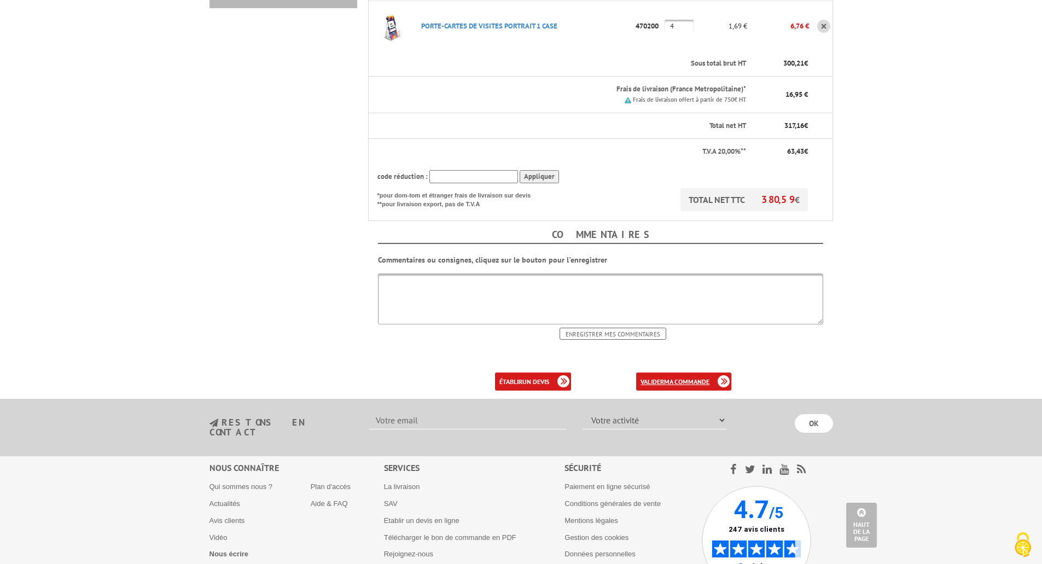
click at [691, 378] on b "ma commande" at bounding box center [686, 382] width 45 height 8
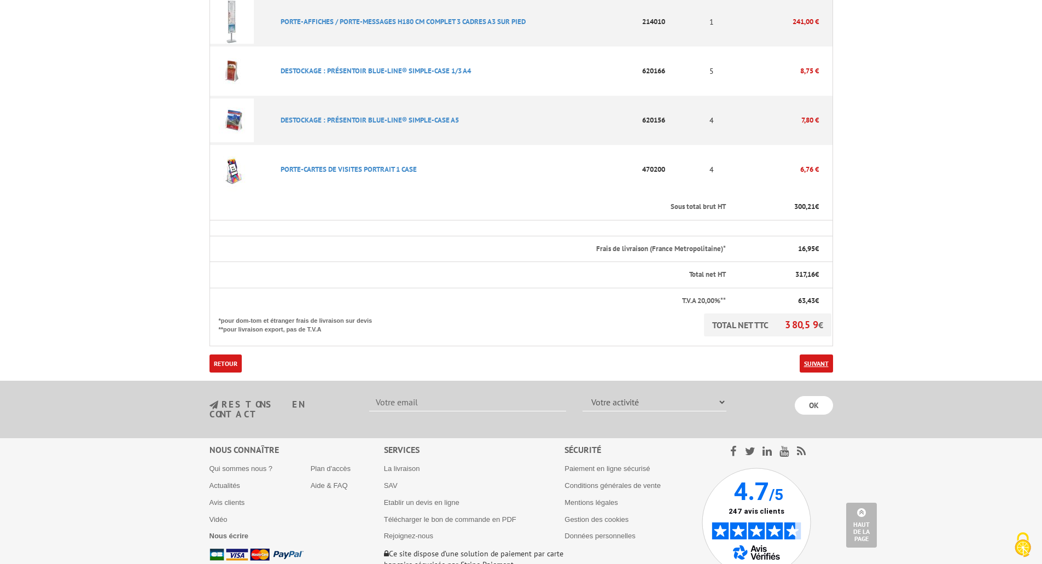
click at [816, 355] on link "Suivant" at bounding box center [816, 364] width 33 height 18
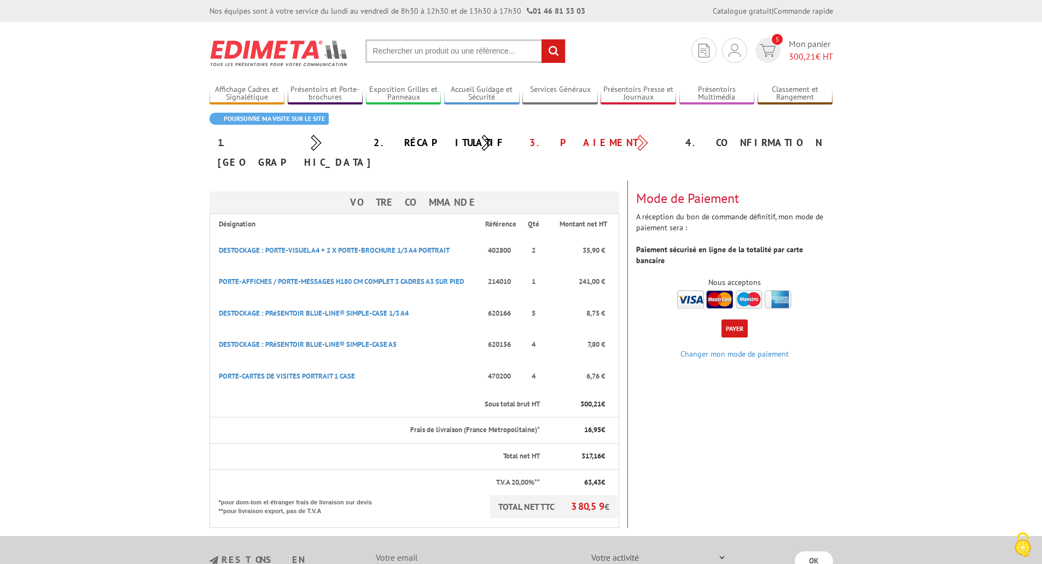
click at [692, 291] on img at bounding box center [734, 300] width 114 height 18
click at [730, 320] on button "Payer" at bounding box center [735, 329] width 26 height 18
